Goal: Transaction & Acquisition: Purchase product/service

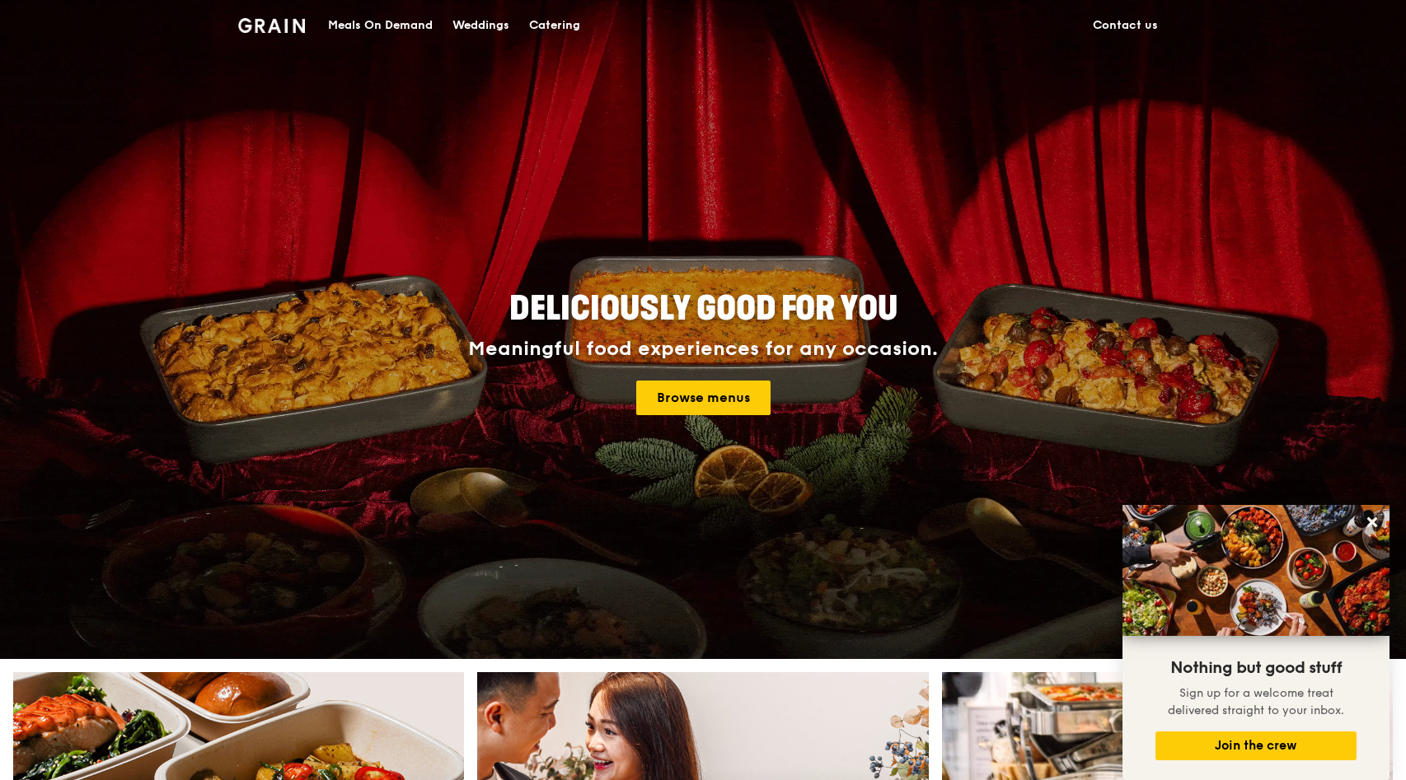
click at [399, 19] on div "Meals On Demand" at bounding box center [380, 25] width 105 height 49
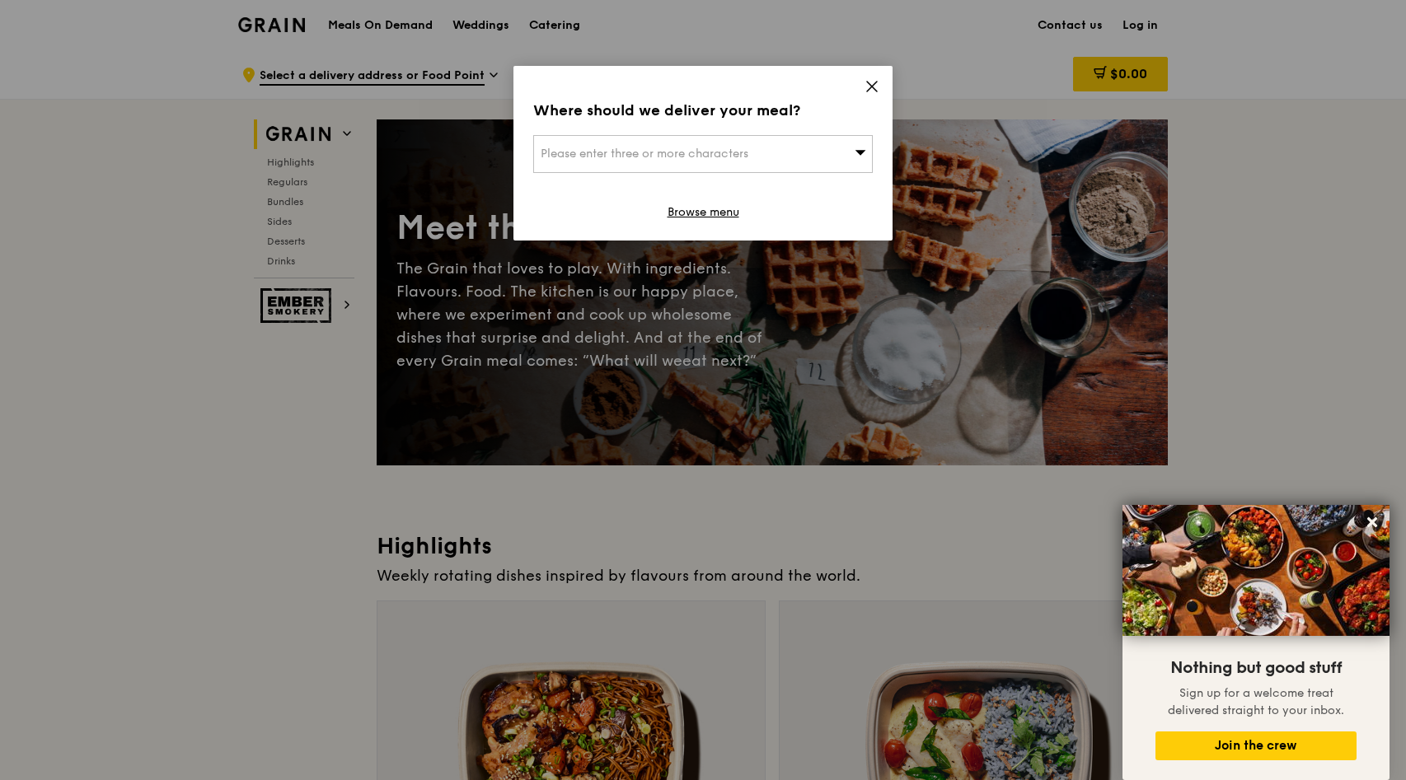
click at [804, 154] on div "Please enter three or more characters" at bounding box center [703, 154] width 340 height 38
click at [810, 144] on input "search" at bounding box center [703, 154] width 338 height 36
click at [841, 115] on div "Where should we deliver your meal?" at bounding box center [703, 110] width 340 height 23
click at [874, 87] on icon at bounding box center [871, 86] width 15 height 15
